Goal: Transaction & Acquisition: Book appointment/travel/reservation

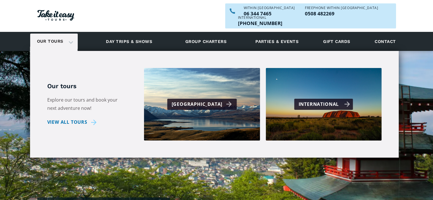
click at [342, 100] on div "International" at bounding box center [325, 104] width 52 height 8
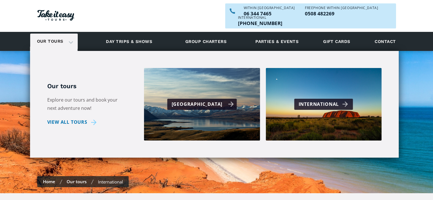
click at [197, 100] on div "[GEOGRAPHIC_DATA]" at bounding box center [202, 104] width 62 height 8
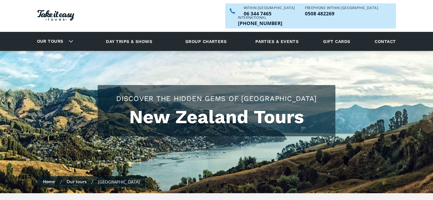
click at [46, 35] on link "Our tours" at bounding box center [50, 41] width 35 height 13
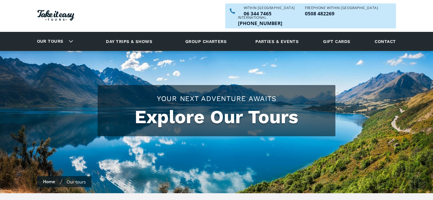
click at [56, 35] on link "Our tours" at bounding box center [50, 41] width 35 height 13
click at [72, 34] on div "Our tours" at bounding box center [54, 42] width 48 height 16
click at [56, 35] on link "Our tours" at bounding box center [50, 41] width 35 height 13
click at [70, 34] on div "Our tours" at bounding box center [54, 42] width 48 height 16
click at [121, 34] on link "Day trips & shows" at bounding box center [129, 42] width 61 height 16
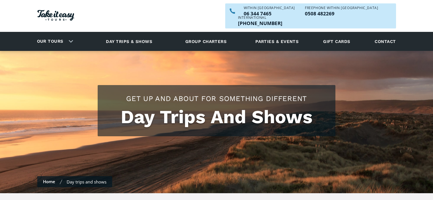
click at [56, 35] on link "Our tours" at bounding box center [50, 41] width 35 height 13
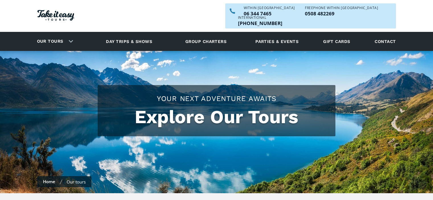
click at [72, 34] on div "Our tours" at bounding box center [54, 42] width 48 height 16
click at [70, 34] on div "Our tours" at bounding box center [54, 42] width 48 height 16
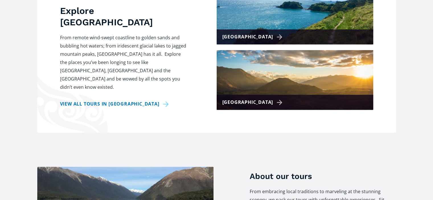
scroll to position [256, 0]
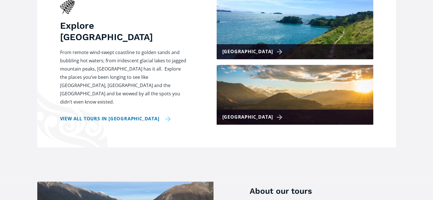
click at [128, 115] on link "View all tours in New Zealand" at bounding box center [115, 119] width 111 height 8
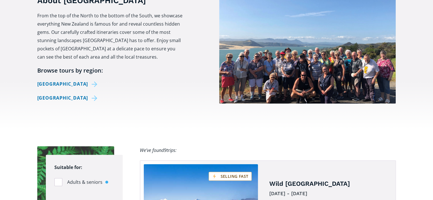
scroll to position [228, 0]
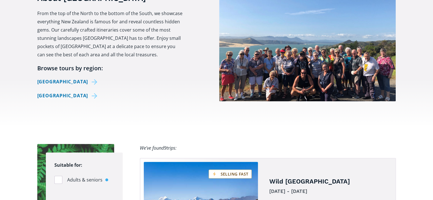
click at [343, 51] on img at bounding box center [307, 46] width 177 height 110
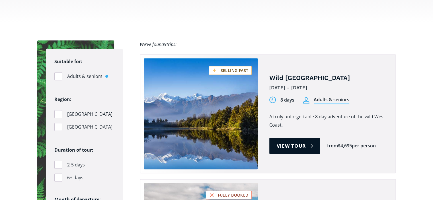
scroll to position [342, 0]
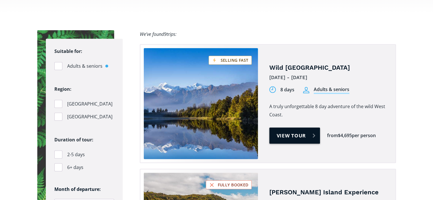
click at [289, 128] on link "View tour" at bounding box center [294, 136] width 51 height 16
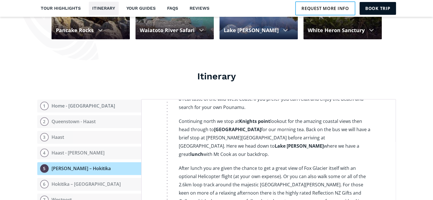
scroll to position [912, 0]
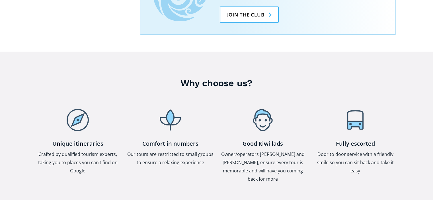
scroll to position [1567, 0]
